Goal: Task Accomplishment & Management: Use online tool/utility

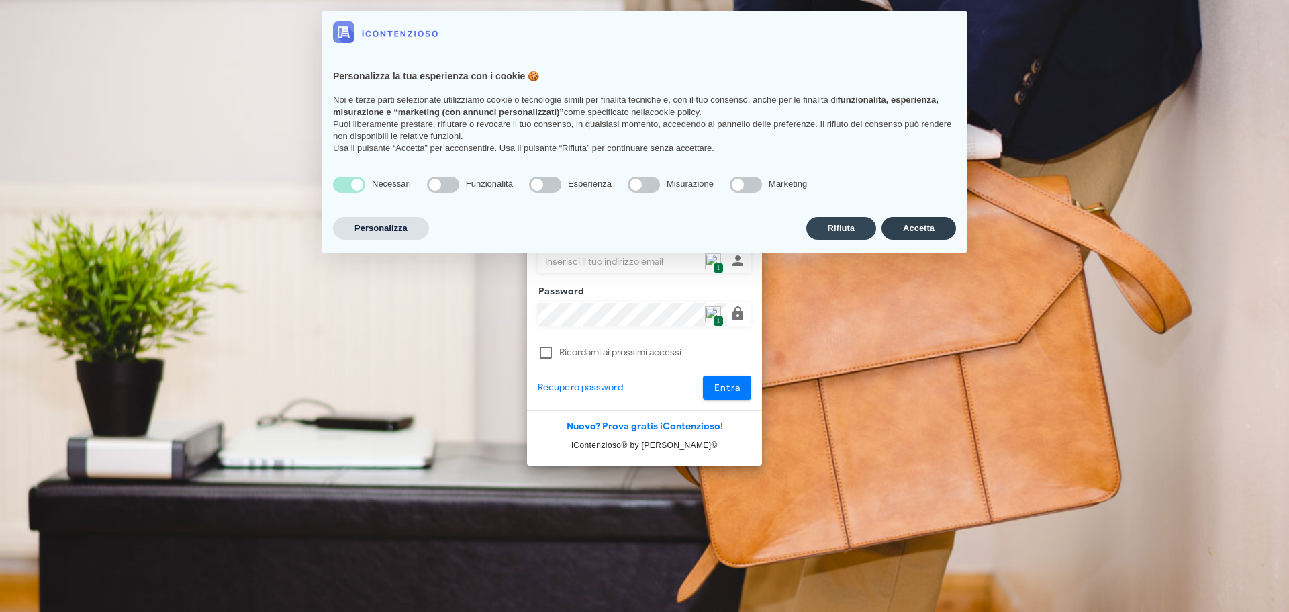
click at [891, 226] on button "Accetta" at bounding box center [919, 228] width 75 height 23
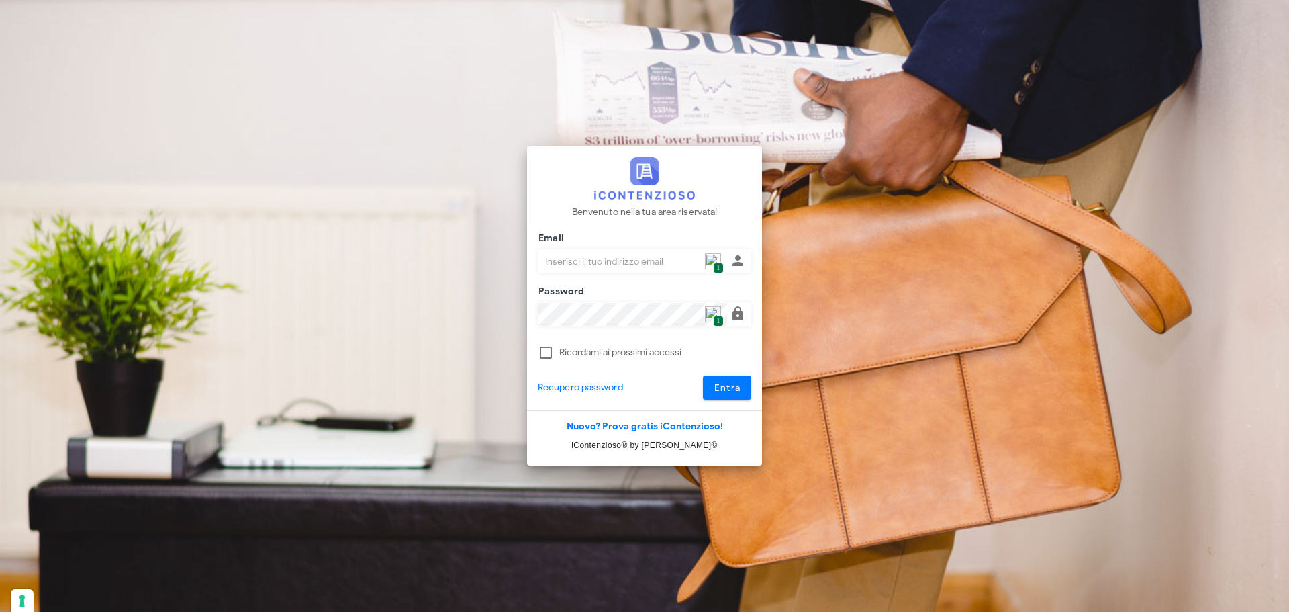
click at [721, 266] on span "1" at bounding box center [718, 268] width 10 height 11
type input "p.rizza@studioassociatoadrev.it"
click at [722, 375] on button "Entra" at bounding box center [727, 387] width 49 height 24
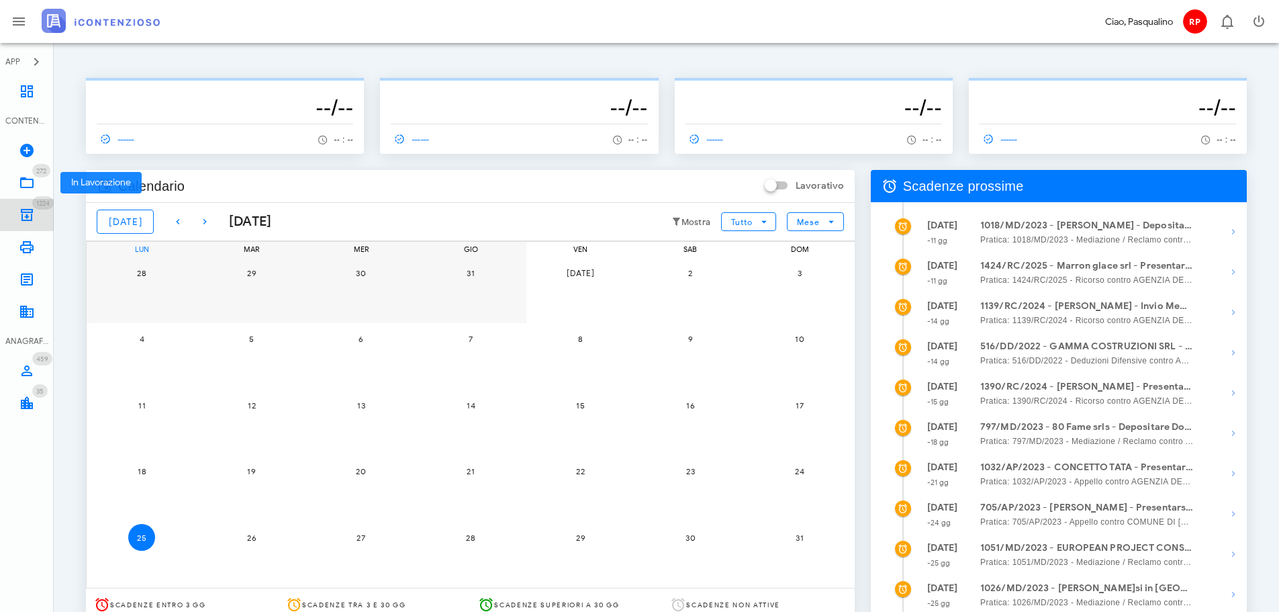
click at [39, 210] on link "1224 Archivio 1224" at bounding box center [27, 215] width 54 height 32
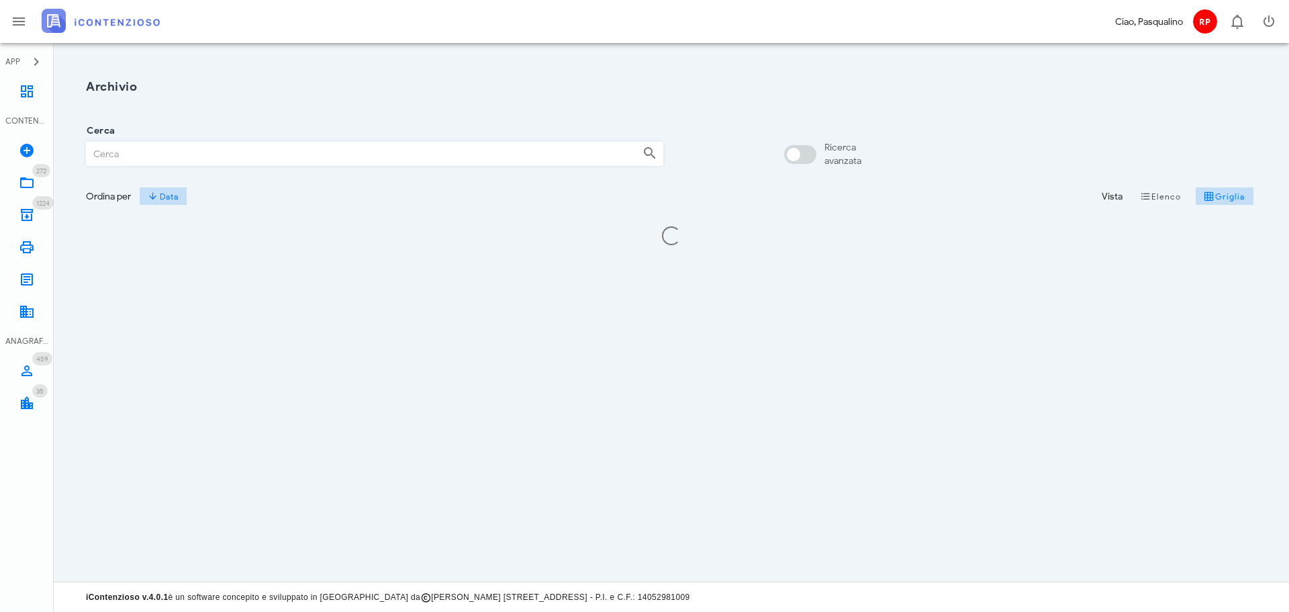
click at [270, 153] on input "Cerca" at bounding box center [359, 153] width 545 height 23
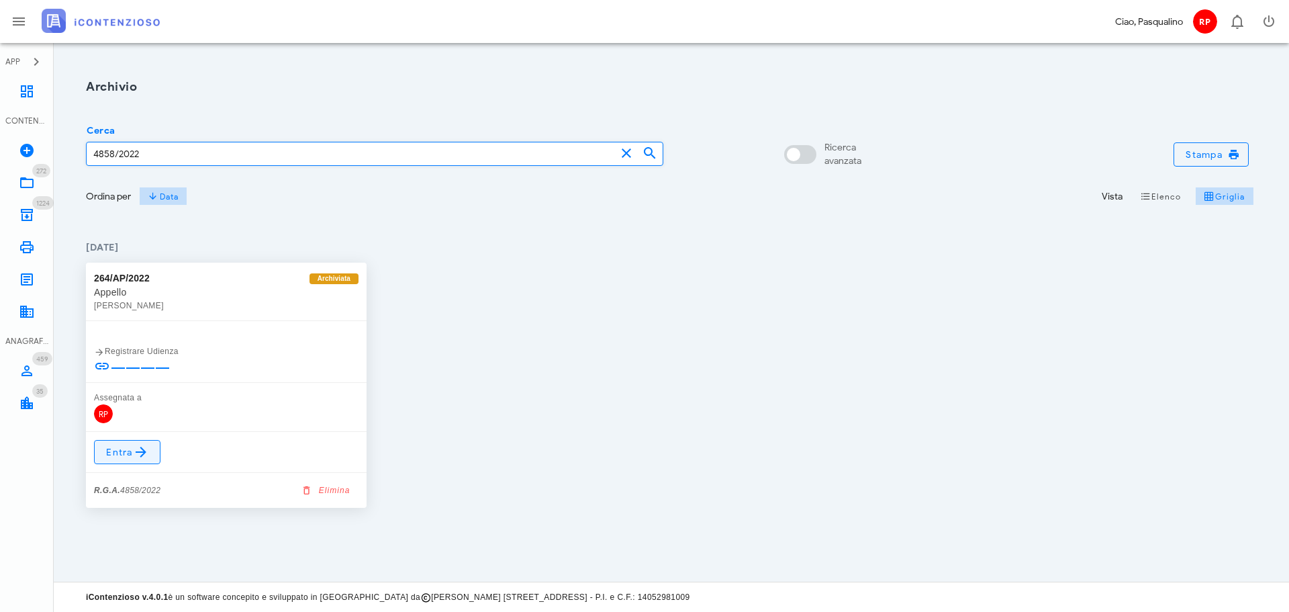
type input "4858/2022"
click at [152, 441] on link "Entra" at bounding box center [127, 452] width 66 height 24
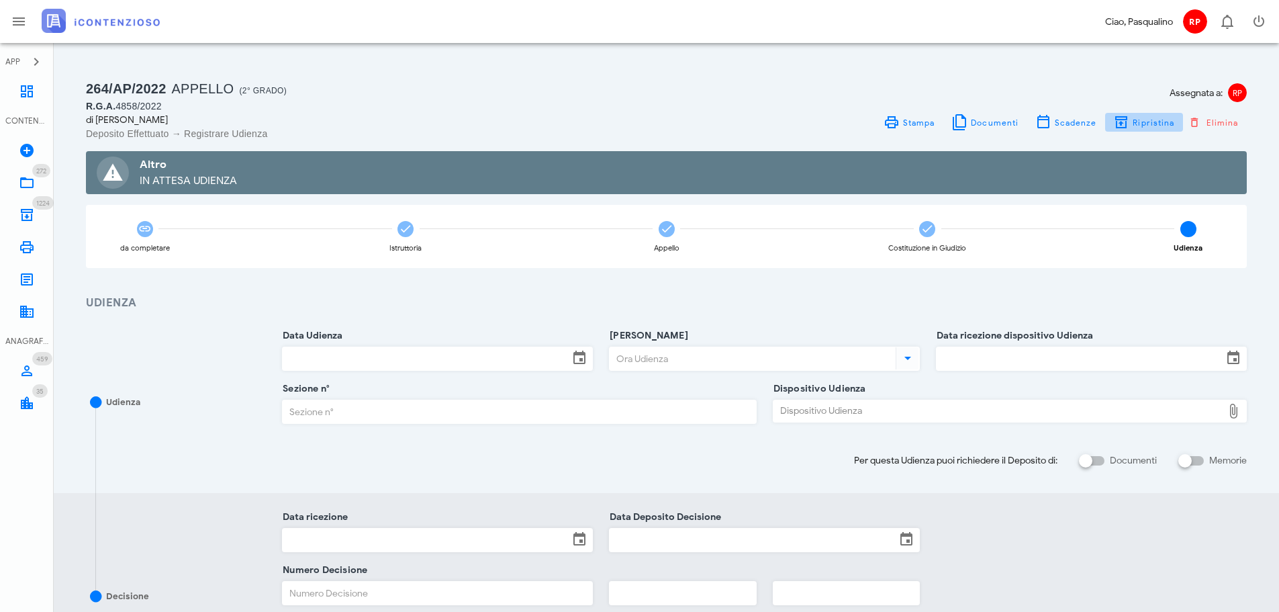
click at [1130, 121] on icon "button" at bounding box center [1121, 122] width 16 height 16
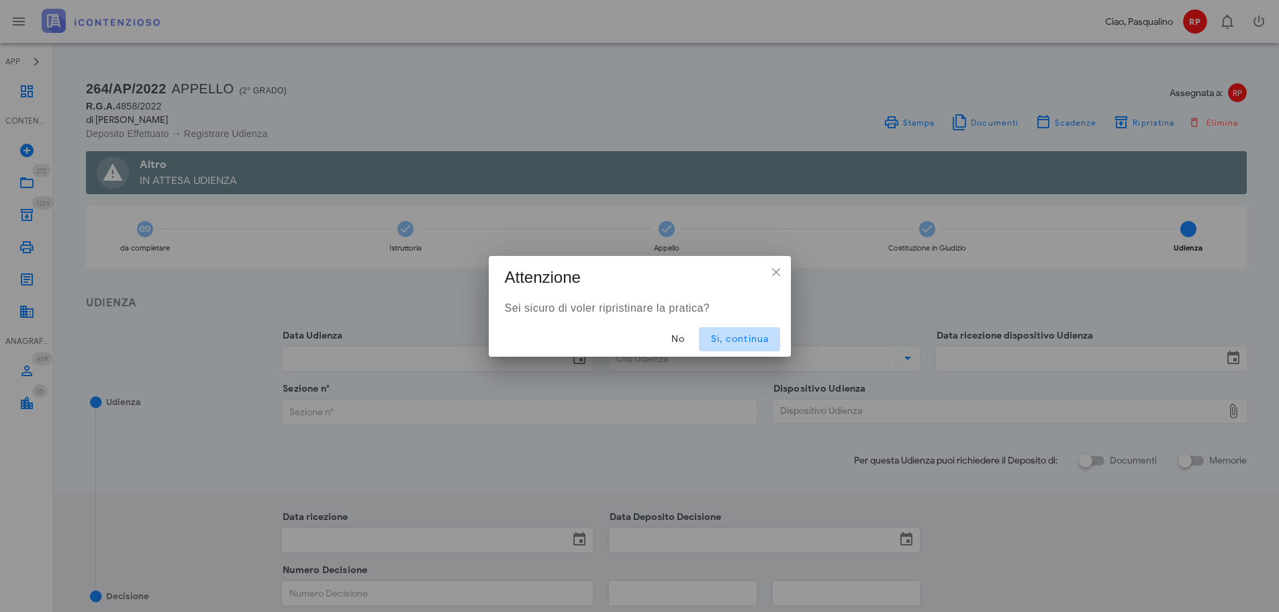
click at [765, 333] on span "Sì, continua" at bounding box center [739, 338] width 59 height 11
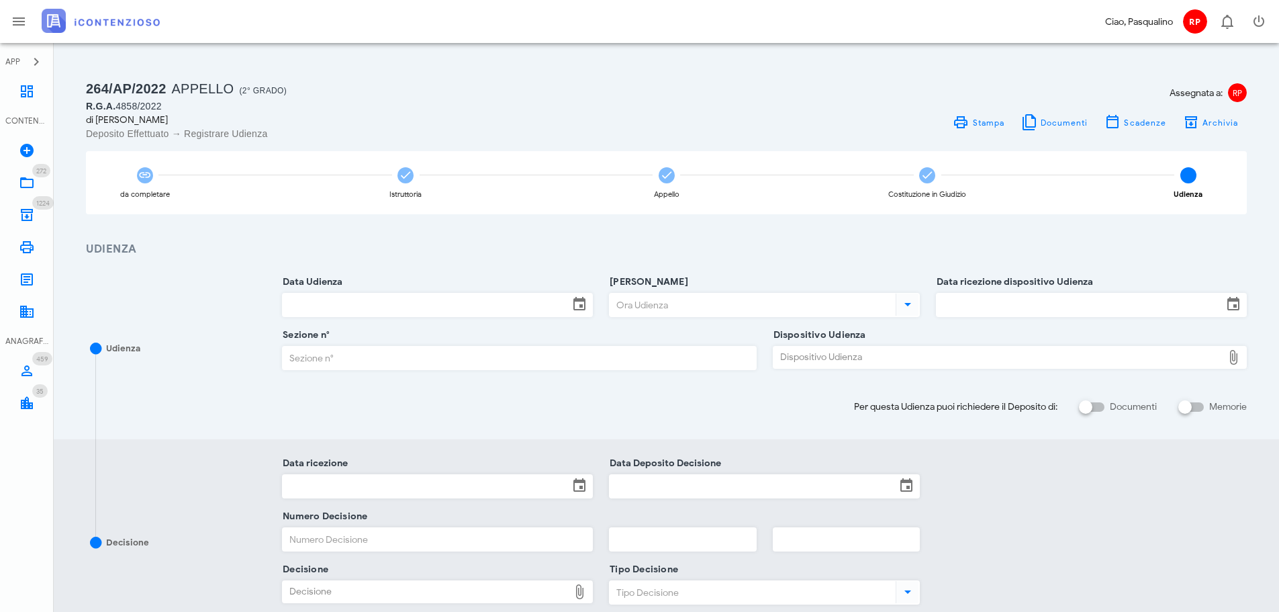
click at [447, 310] on input "Data Udienza" at bounding box center [426, 304] width 286 height 23
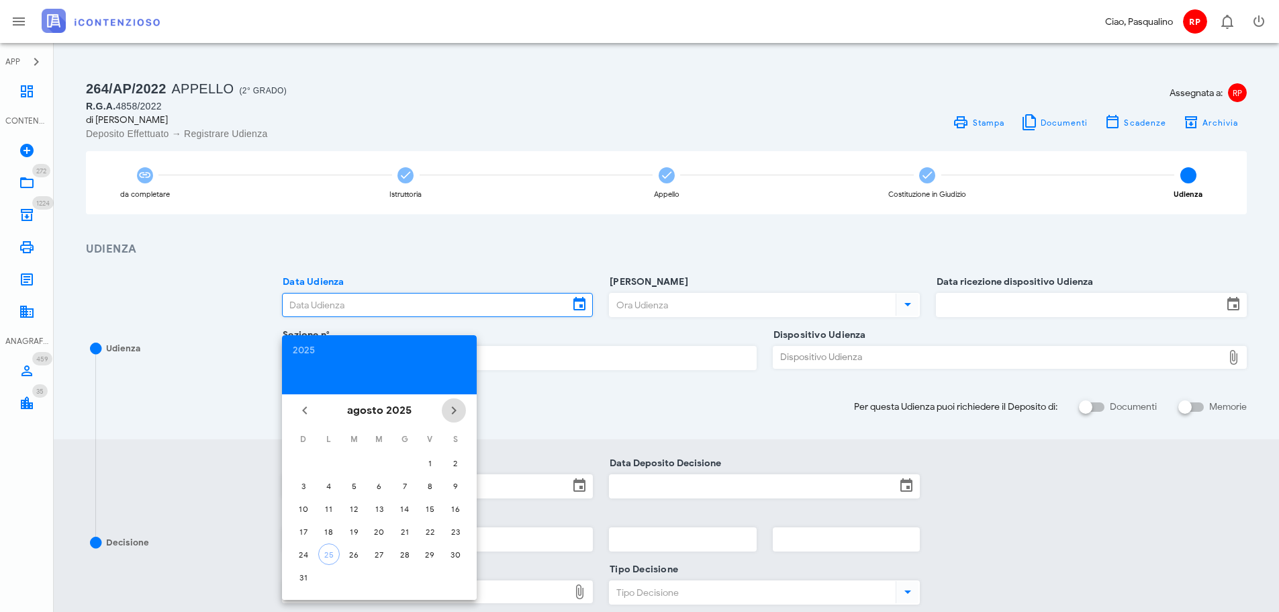
click at [450, 401] on button "Il prossimo mese" at bounding box center [454, 410] width 24 height 24
click at [331, 511] on div "13" at bounding box center [328, 509] width 21 height 10
type input "13/10/2025"
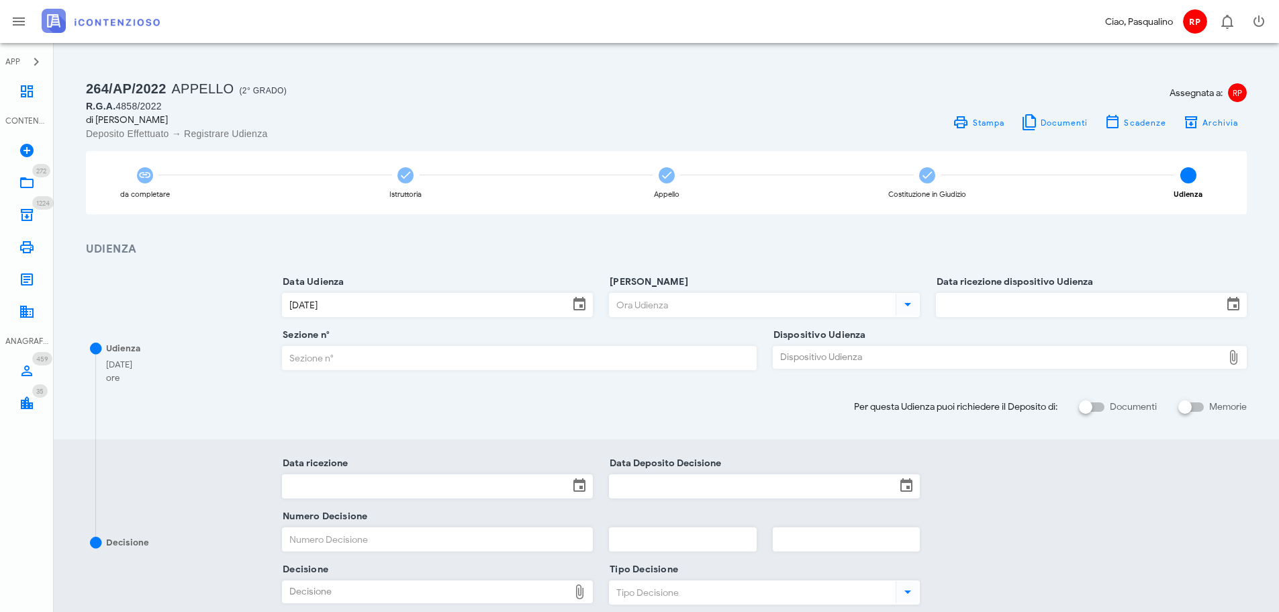
click at [645, 308] on input "Ora Udienza" at bounding box center [751, 304] width 283 height 23
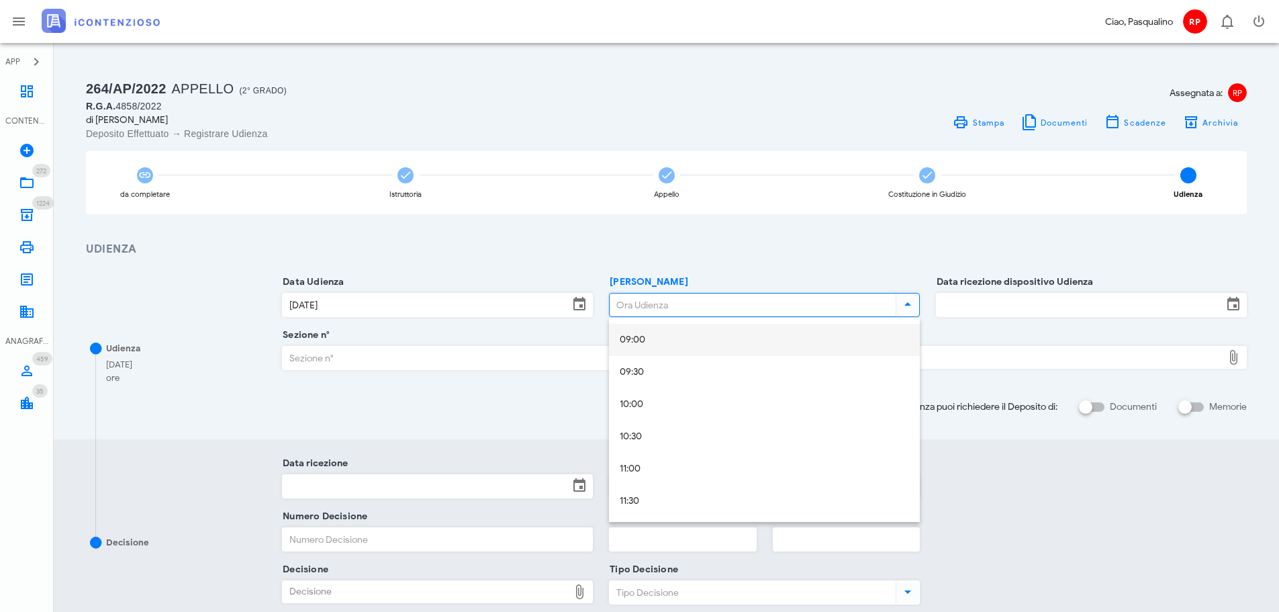
scroll to position [604, 0]
click at [658, 477] on div "11:30" at bounding box center [764, 476] width 289 height 11
type input "11:30"
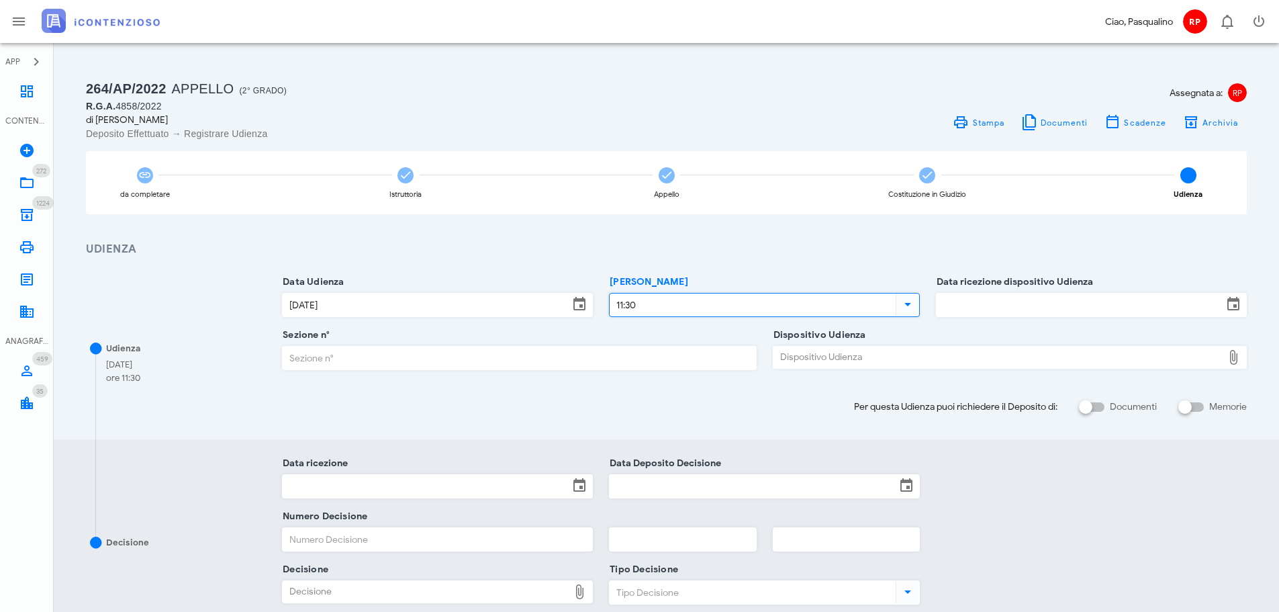
click at [977, 311] on input "Data ricezione dispositivo Udienza" at bounding box center [1080, 304] width 286 height 23
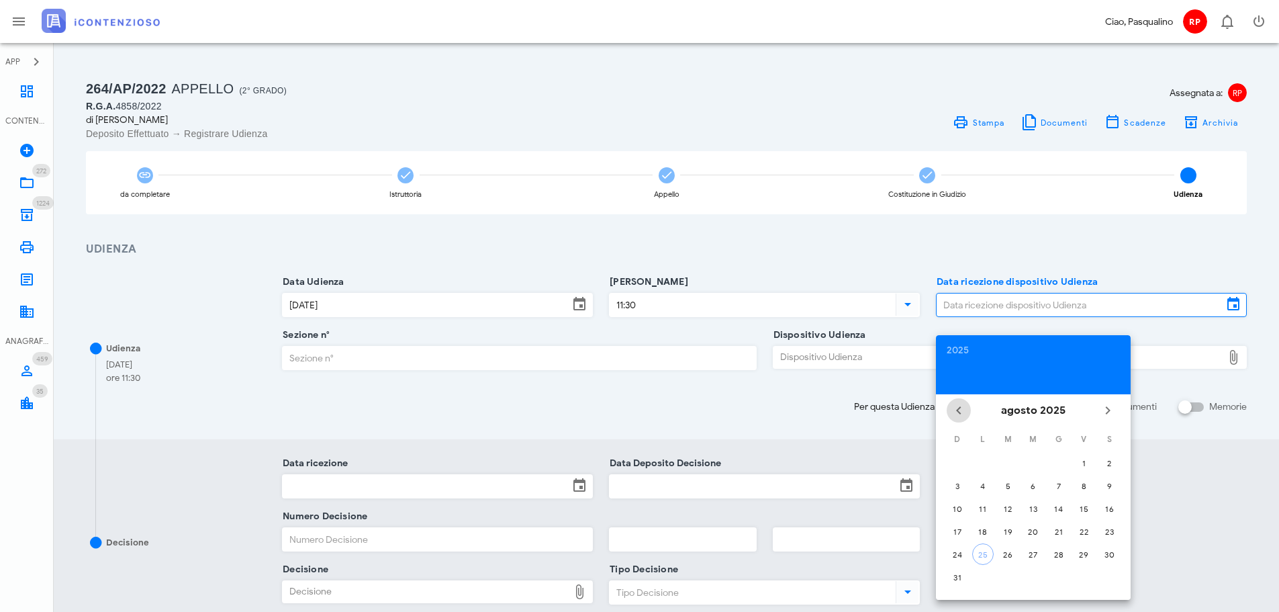
click at [958, 406] on icon "Il mese scorso" at bounding box center [959, 410] width 16 height 16
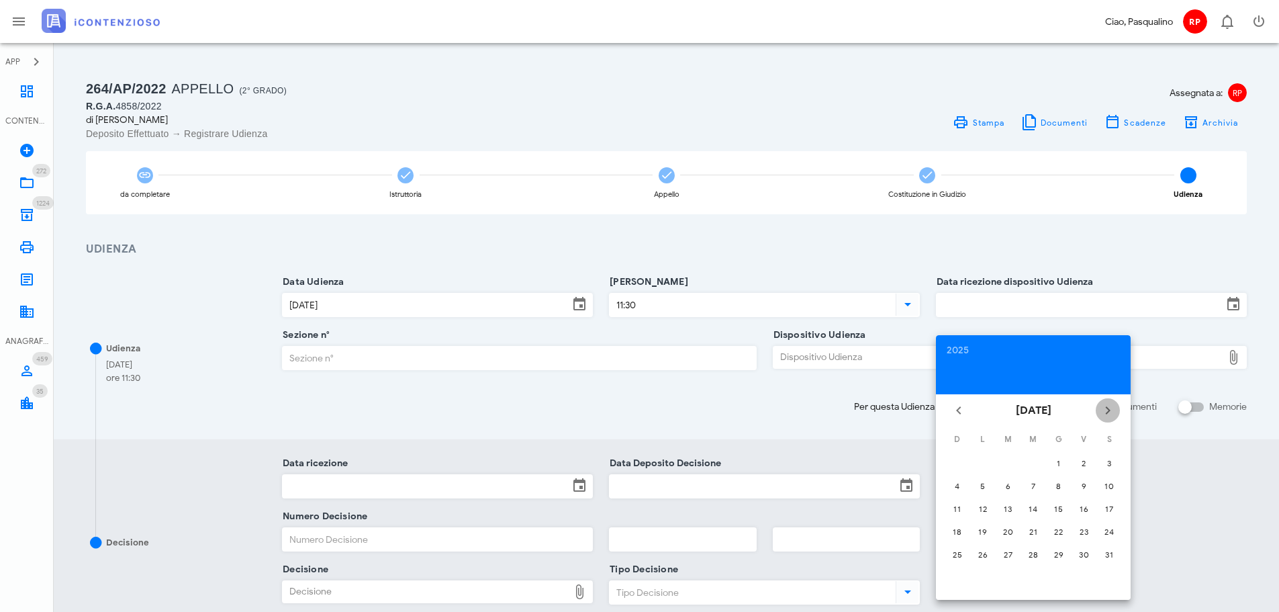
click at [1100, 408] on icon "Il prossimo mese" at bounding box center [1108, 410] width 16 height 16
click at [1005, 532] on div "24" at bounding box center [1007, 532] width 21 height 10
type input "24/06/2025"
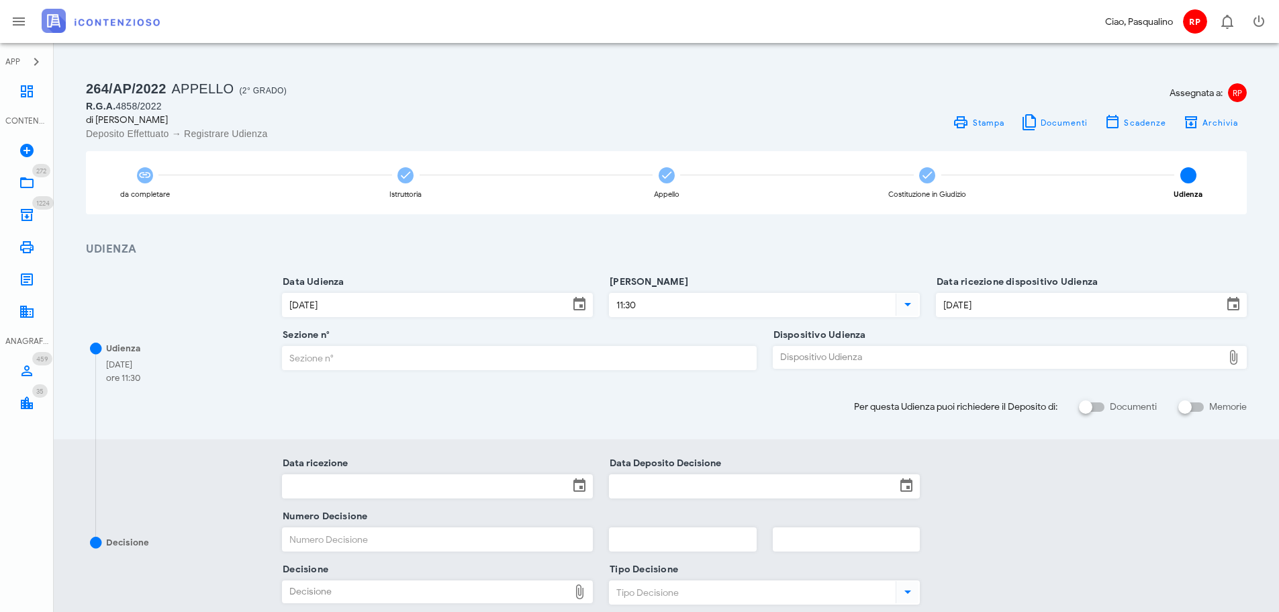
click at [653, 359] on input "Sezione n°" at bounding box center [519, 358] width 473 height 23
type input "3"
click at [851, 361] on div "Dispositivo Udienza" at bounding box center [998, 357] width 449 height 21
type input "C:\fakepath\AvvTratt___2060_2024.pdf"
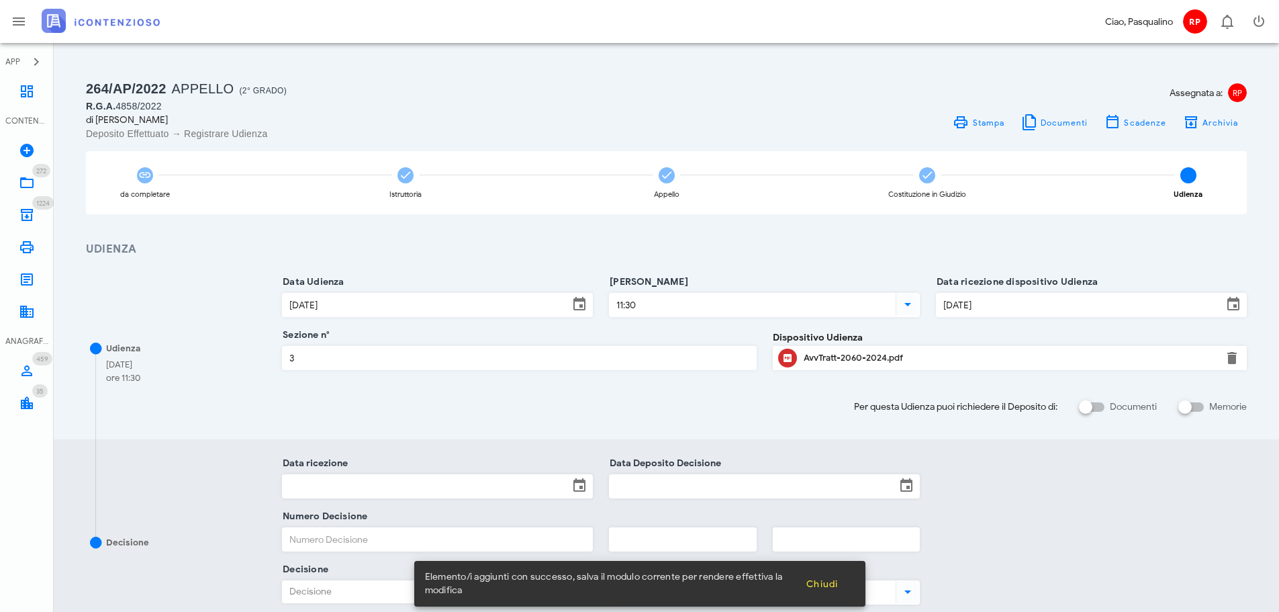
click at [1114, 409] on label "Documenti" at bounding box center [1133, 406] width 47 height 13
checkbox input "true"
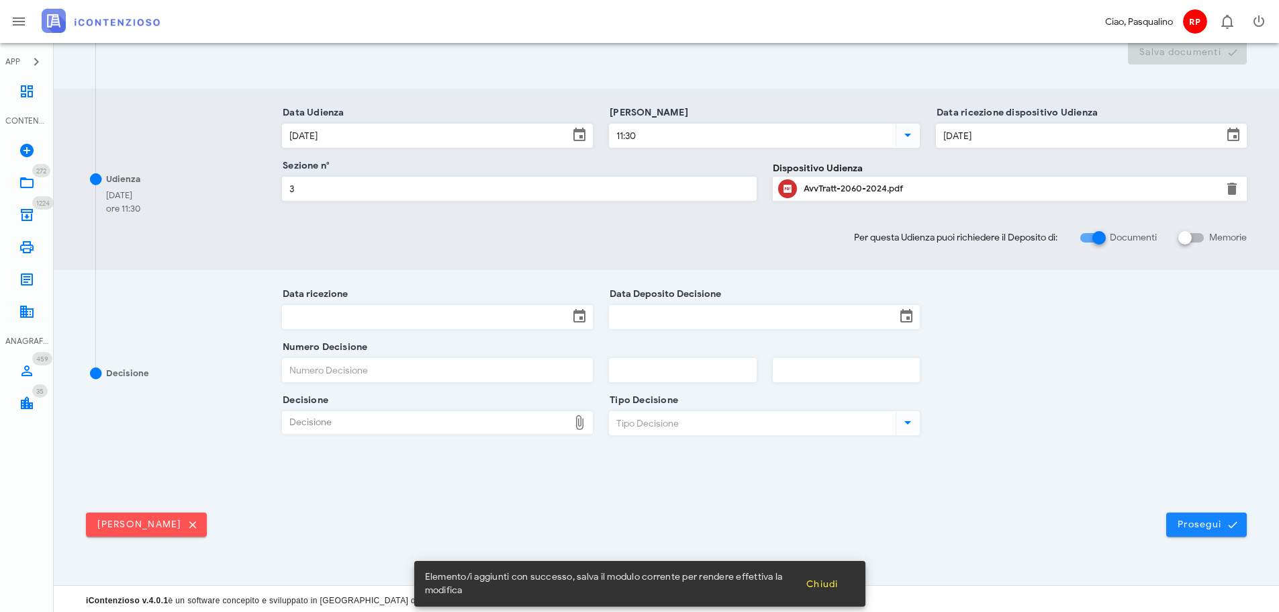
scroll to position [351, 0]
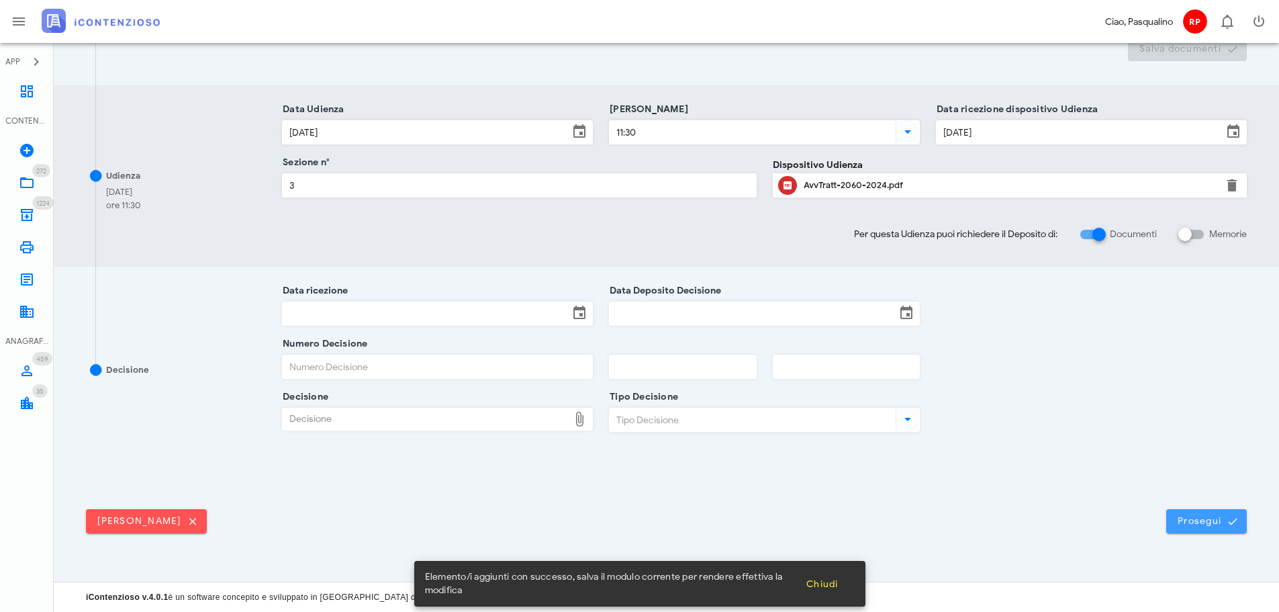
click at [1192, 525] on span "Prosegui" at bounding box center [1206, 521] width 59 height 12
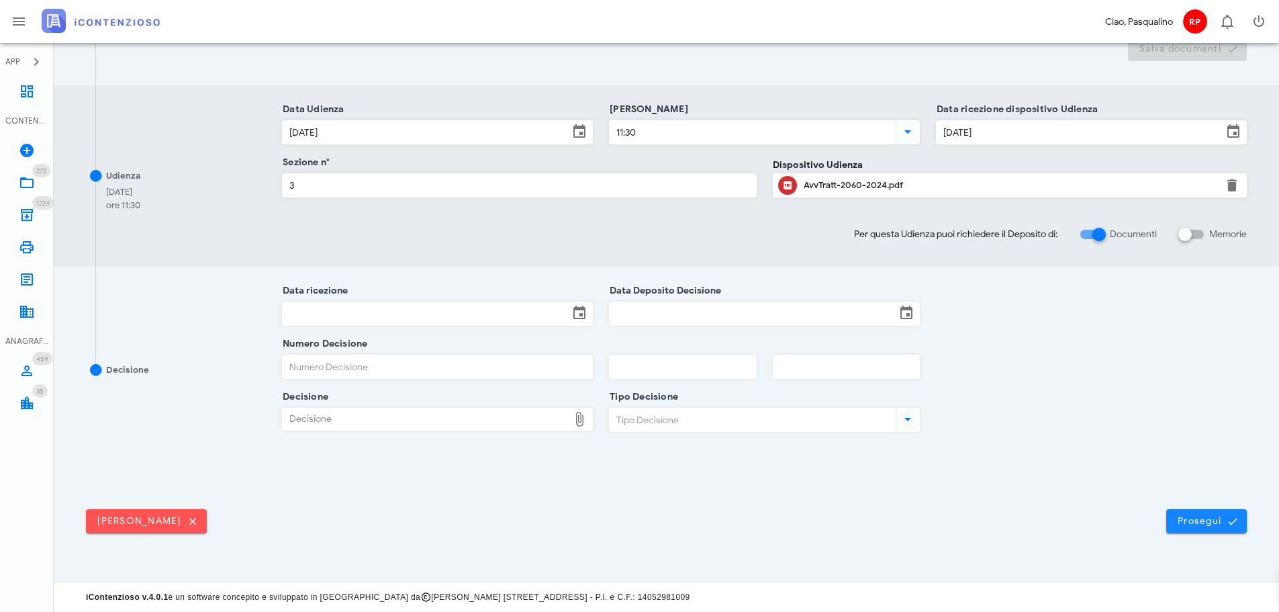
scroll to position [0, 0]
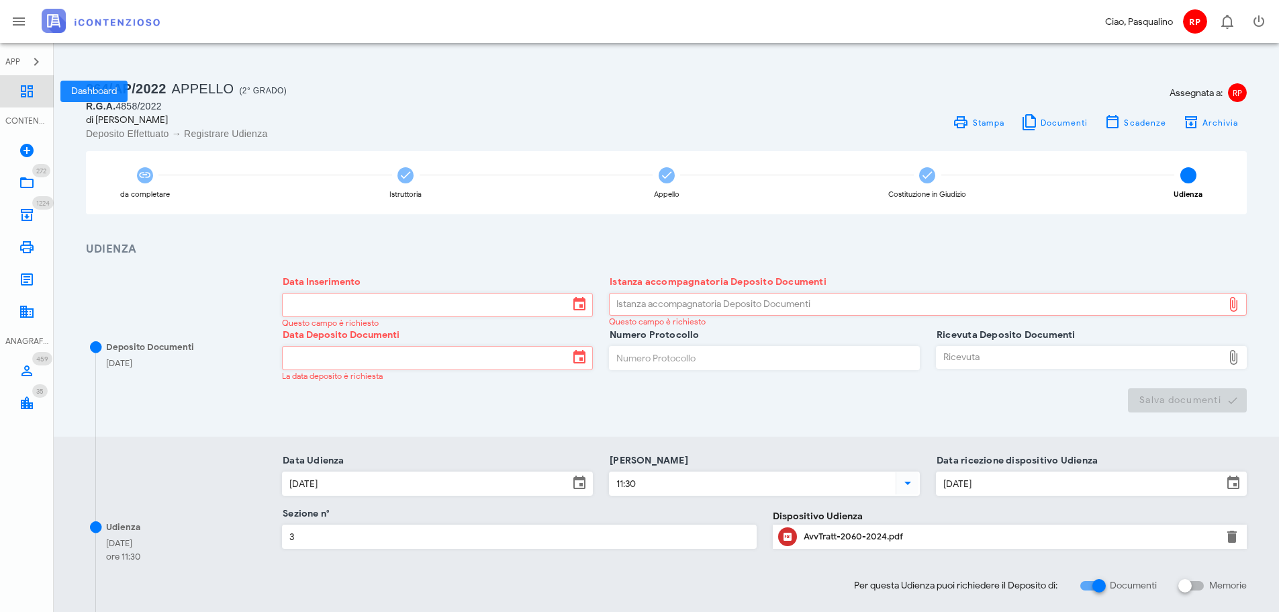
click at [38, 91] on link "Dashboard" at bounding box center [27, 91] width 54 height 32
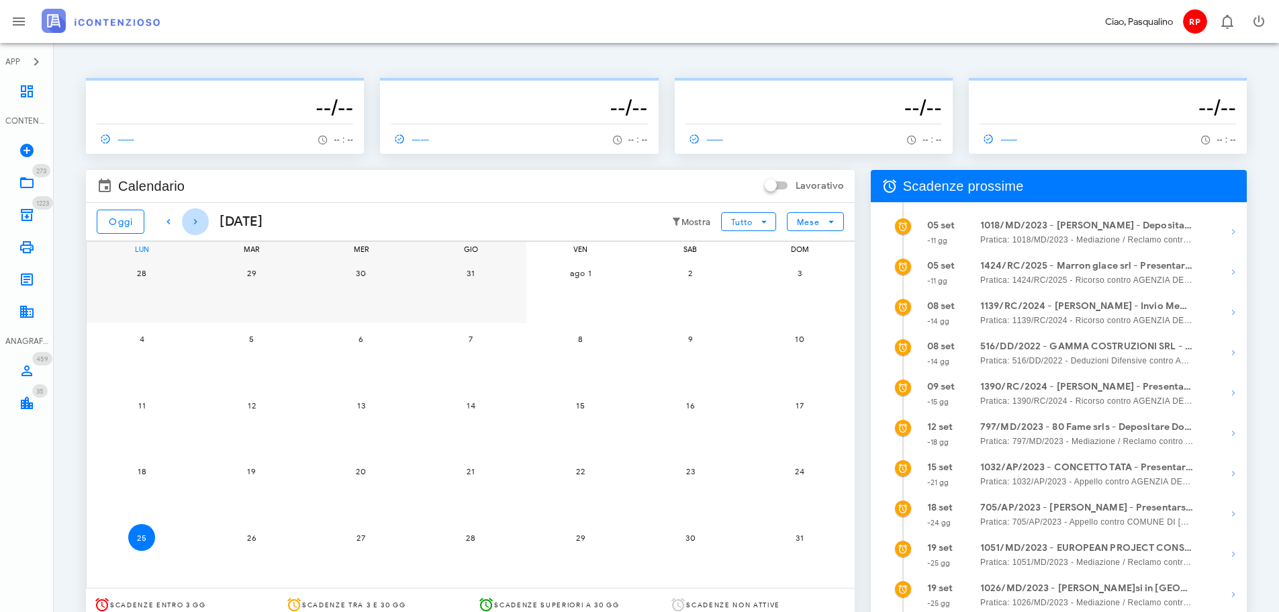
click at [198, 216] on icon "button" at bounding box center [195, 222] width 16 height 16
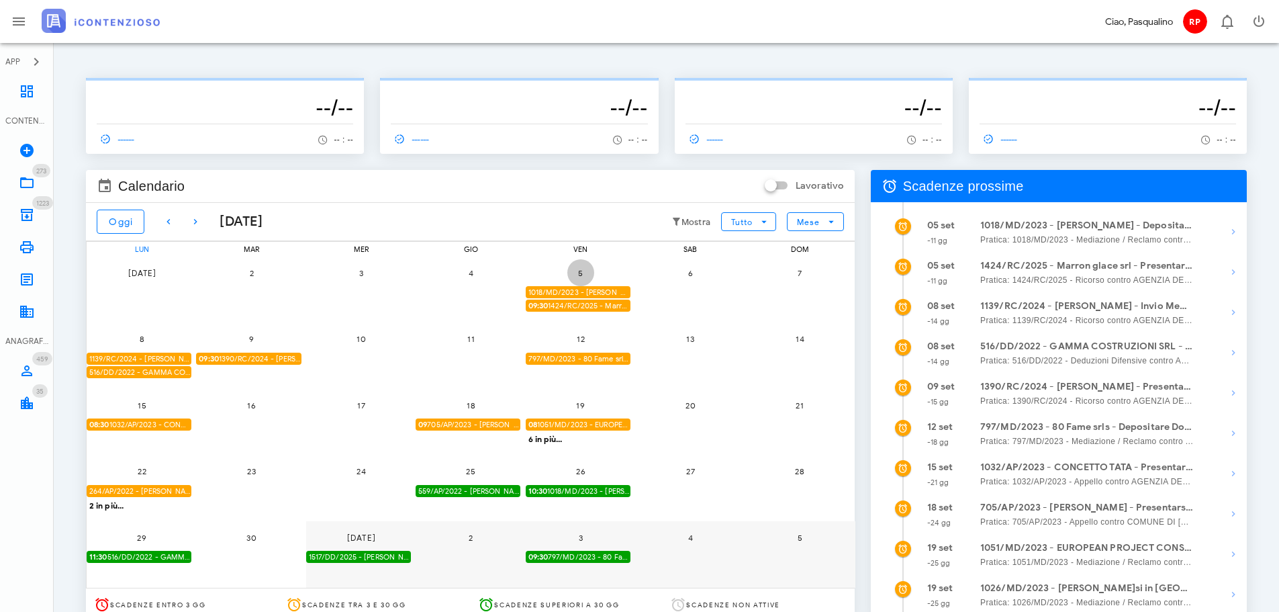
click at [584, 276] on span "5" at bounding box center [580, 273] width 27 height 10
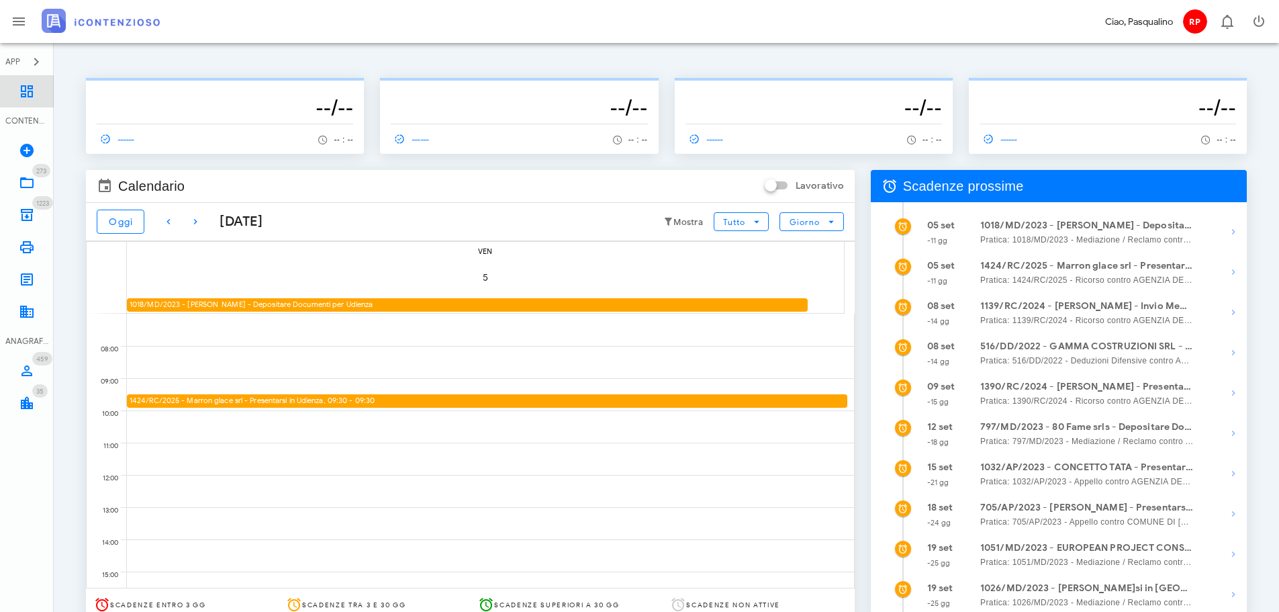
click at [30, 93] on icon at bounding box center [27, 91] width 16 height 16
